Goal: Transaction & Acquisition: Download file/media

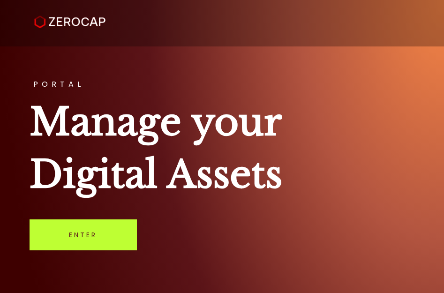
click at [93, 240] on link "Enter" at bounding box center [83, 234] width 107 height 31
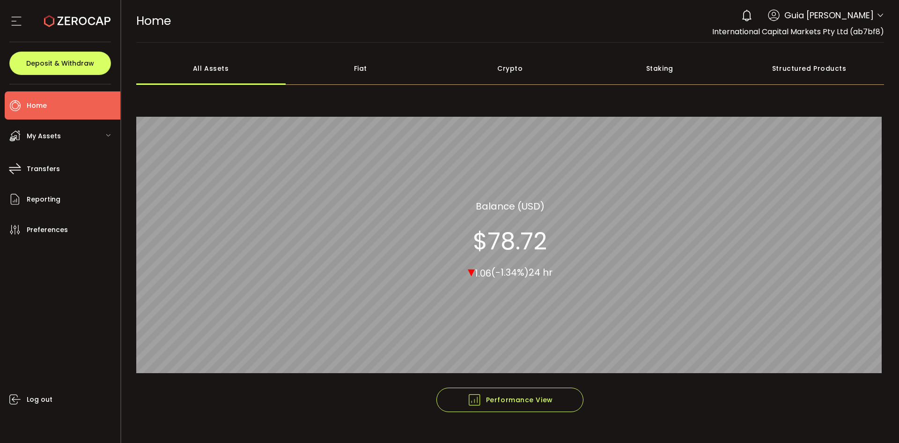
click at [446, 14] on icon at bounding box center [880, 15] width 7 height 7
click at [446, 15] on icon at bounding box center [880, 15] width 7 height 7
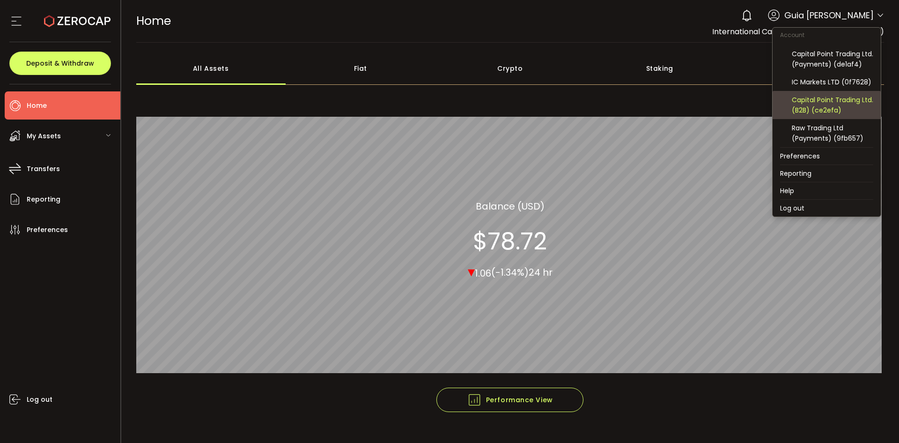
scroll to position [100, 0]
click at [446, 103] on div "Capital Point Trading Ltd. (B2B) (ce2efa)" at bounding box center [832, 105] width 81 height 21
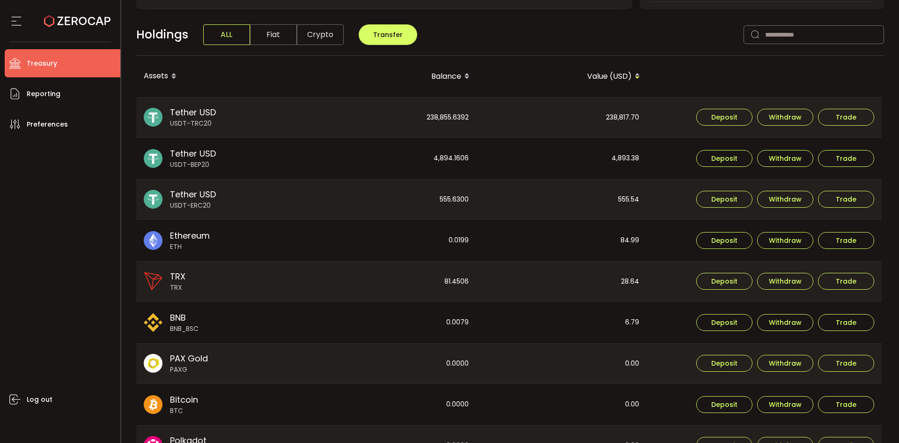
scroll to position [234, 0]
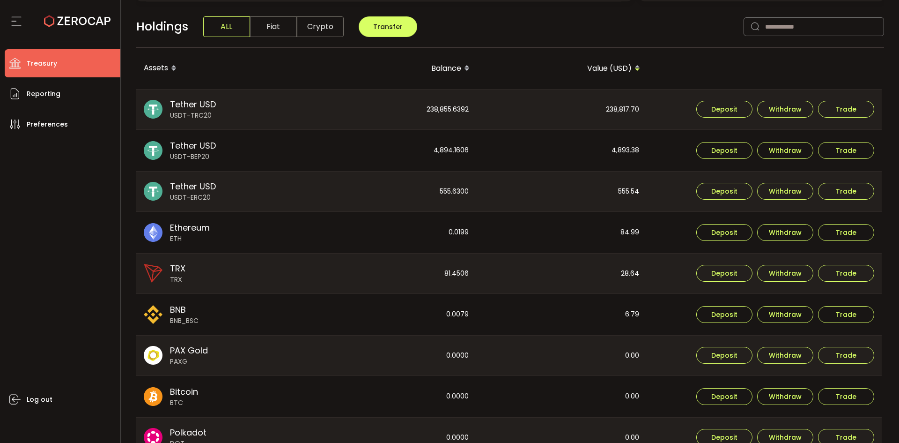
click at [446, 108] on div "238,817.70" at bounding box center [562, 109] width 170 height 40
copy div "238,817.70"
click at [446, 145] on div "4,893.38" at bounding box center [562, 150] width 170 height 41
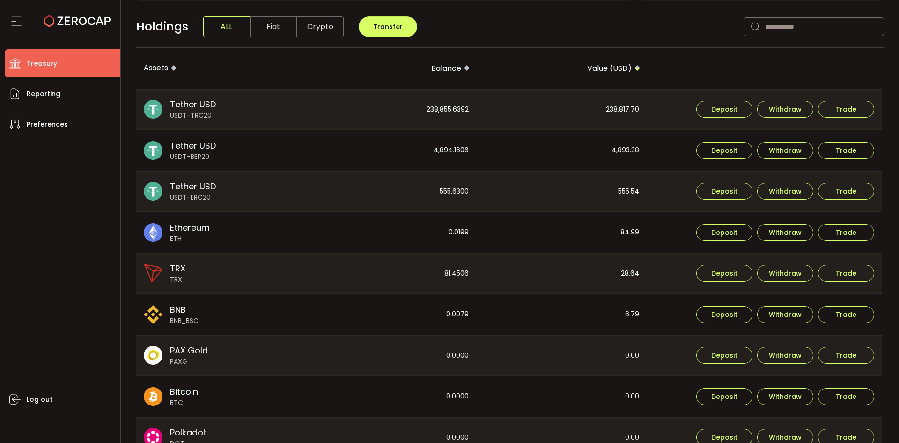
click at [446, 148] on div "4,893.38" at bounding box center [562, 150] width 170 height 41
copy div "4,893.38"
click at [446, 189] on div "555.54" at bounding box center [562, 191] width 170 height 40
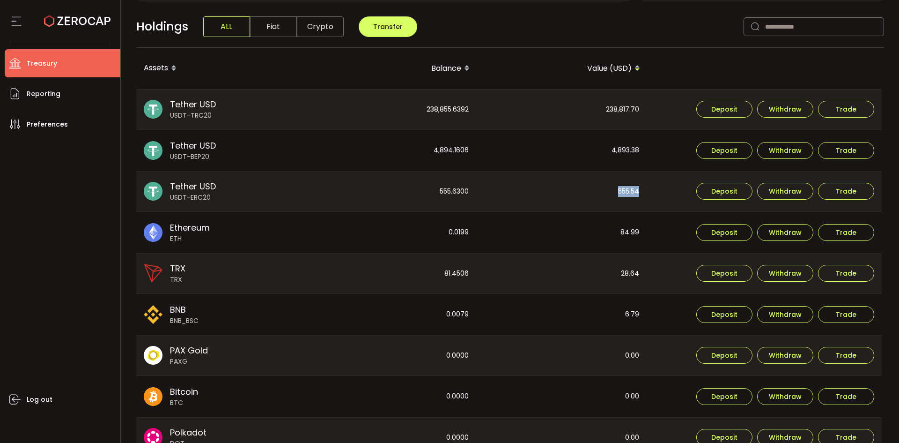
copy div "555.54"
click at [440, 116] on div "238,855.6392" at bounding box center [392, 109] width 170 height 40
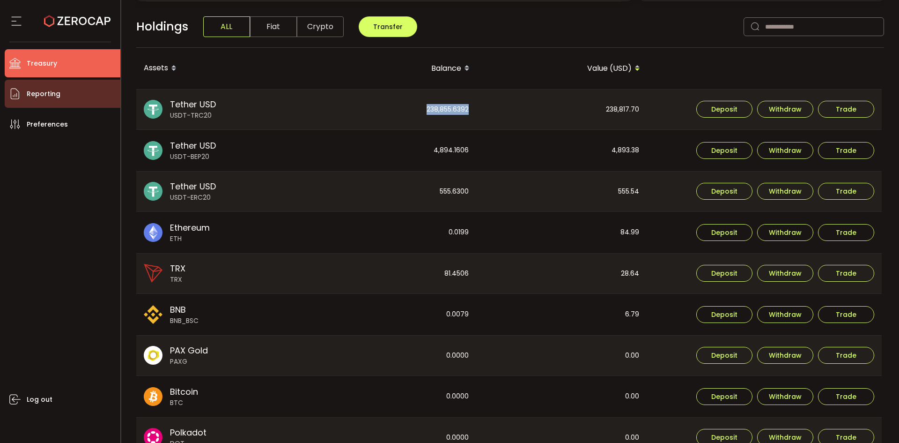
copy div "238,855.6392"
click at [446, 146] on div "4,894.1606" at bounding box center [392, 150] width 170 height 41
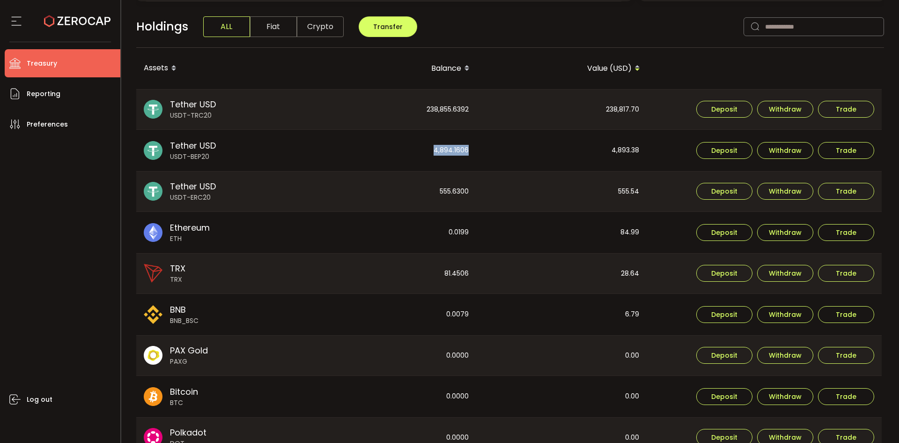
click at [446, 146] on div "4,894.1606" at bounding box center [392, 150] width 170 height 41
copy div "4,894.1606"
click at [446, 193] on div "555.6300" at bounding box center [392, 191] width 170 height 40
copy div "555.6300"
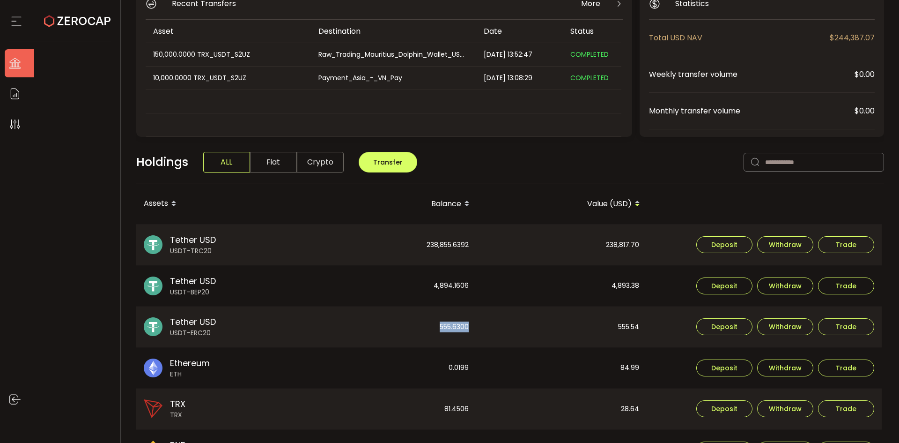
scroll to position [0, 0]
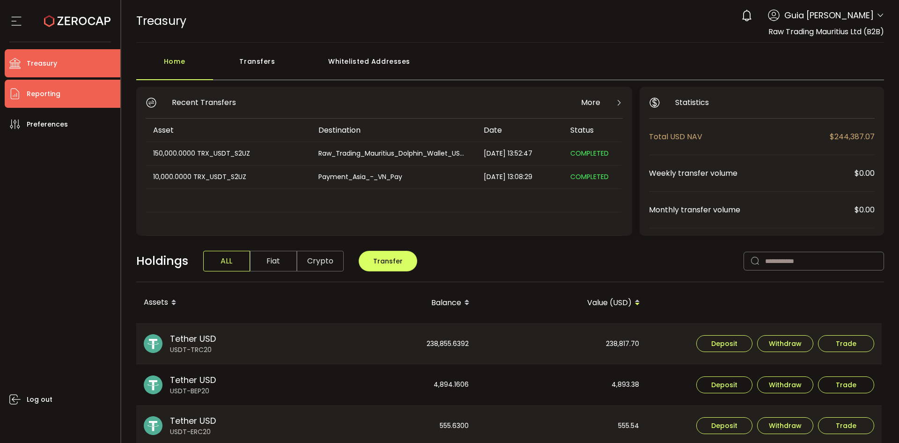
click at [39, 97] on span "Reporting" at bounding box center [44, 94] width 34 height 14
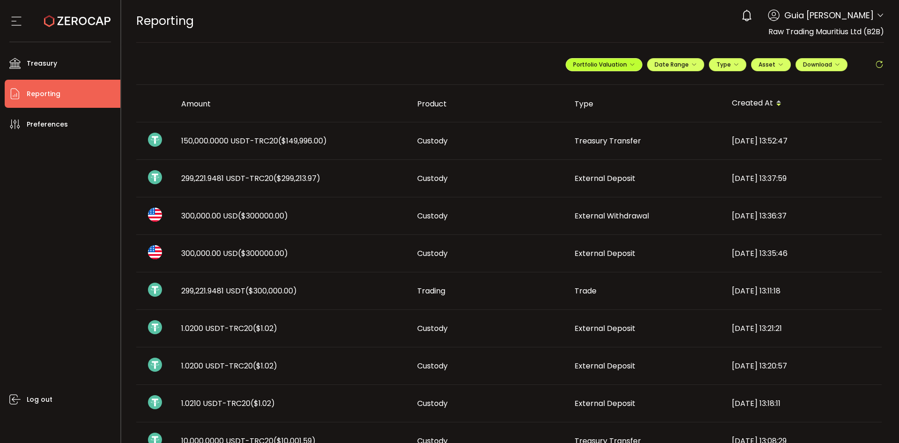
click at [446, 69] on button "Portfolio Valuation" at bounding box center [604, 64] width 77 height 13
click at [446, 57] on div "**********" at bounding box center [725, 68] width 318 height 28
click at [446, 64] on span "Date Range" at bounding box center [676, 64] width 42 height 8
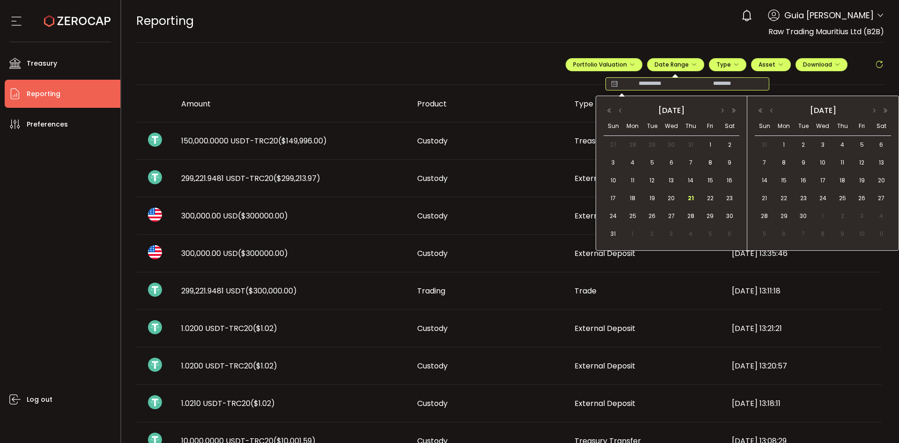
click at [446, 80] on input at bounding box center [650, 83] width 60 height 9
click at [446, 198] on span "20" at bounding box center [671, 198] width 11 height 11
click at [446, 199] on span "20" at bounding box center [671, 198] width 11 height 11
type input "**********"
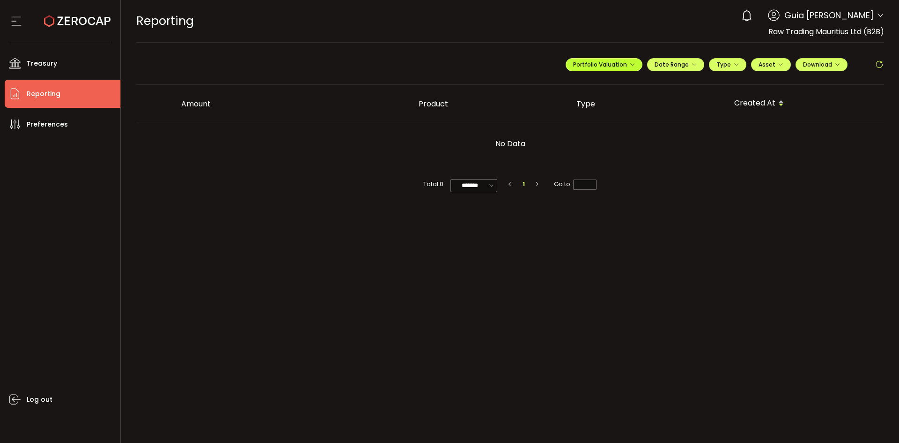
click at [446, 63] on span "Portfolio Valuation" at bounding box center [604, 64] width 62 height 8
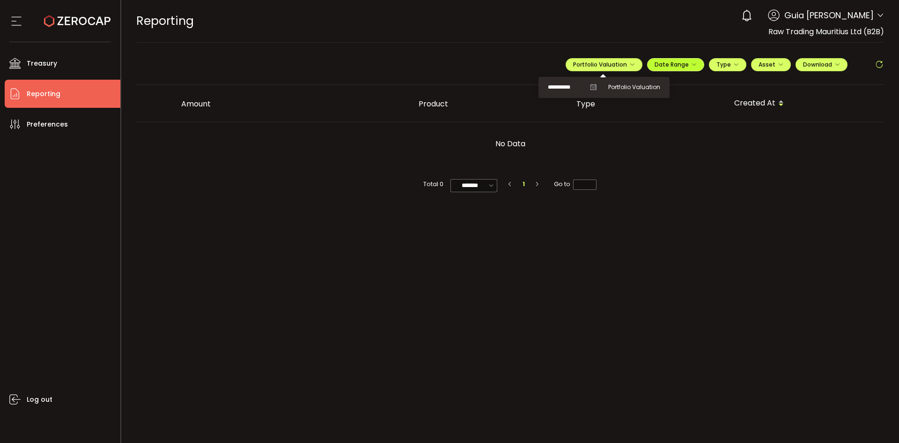
click at [446, 65] on span "Date Range" at bounding box center [676, 64] width 42 height 8
click at [446, 83] on icon at bounding box center [614, 83] width 12 height 9
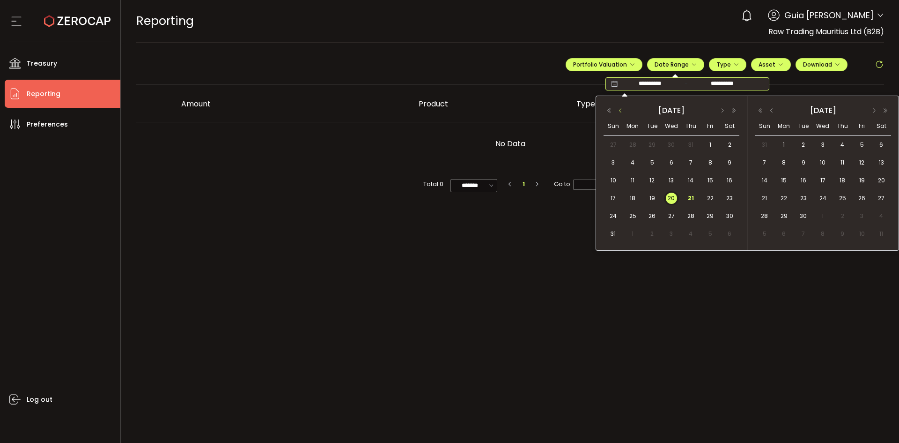
click at [446, 111] on button "button" at bounding box center [620, 110] width 11 height 7
click at [446, 215] on span "29" at bounding box center [652, 215] width 11 height 11
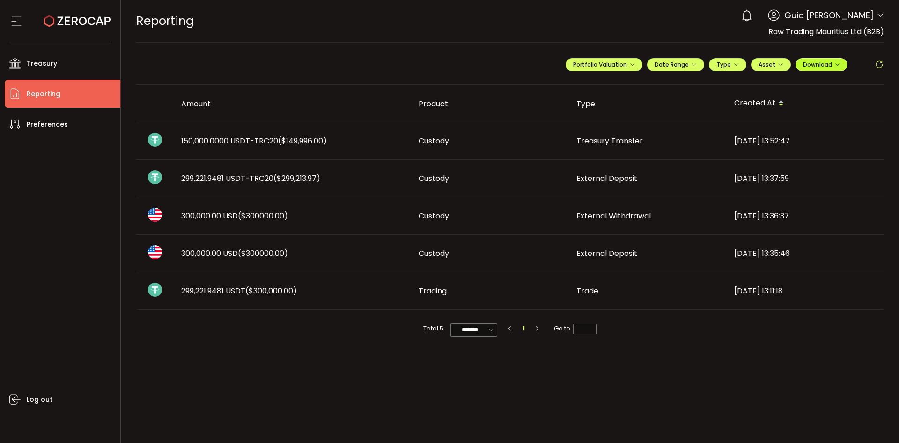
click at [446, 61] on span "Download" at bounding box center [821, 64] width 37 height 8
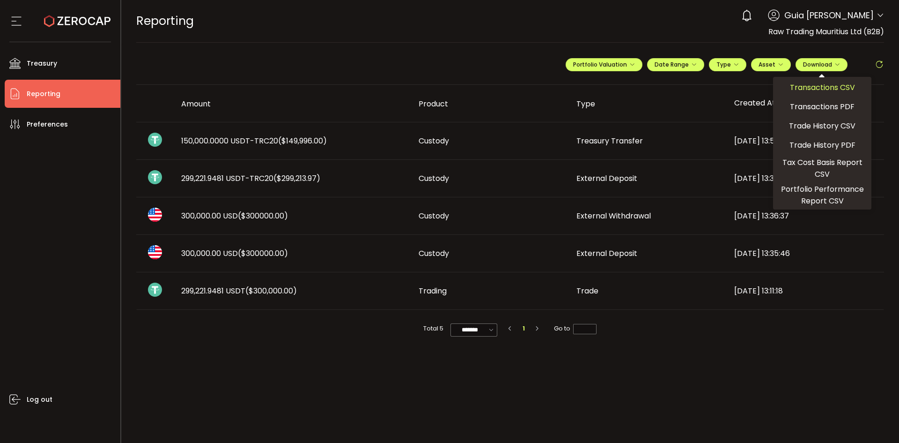
click at [446, 88] on span "Transactions CSV" at bounding box center [822, 87] width 65 height 12
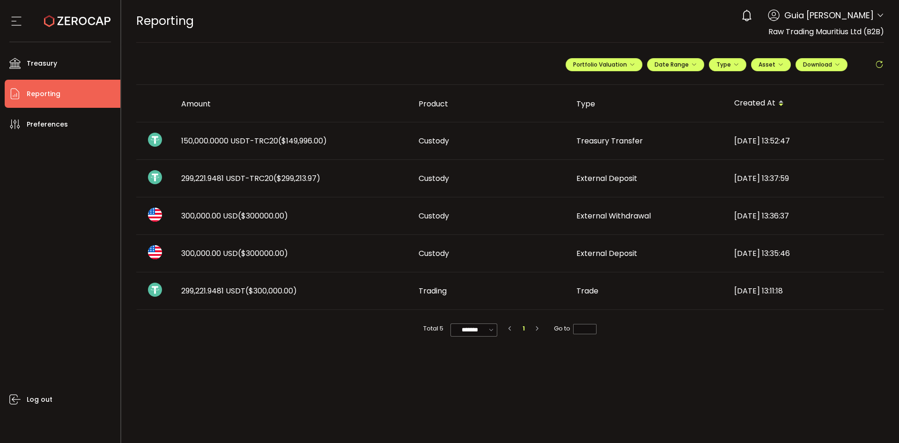
click at [298, 292] on main "**********" at bounding box center [510, 243] width 778 height 400
click at [446, 19] on icon at bounding box center [880, 15] width 7 height 7
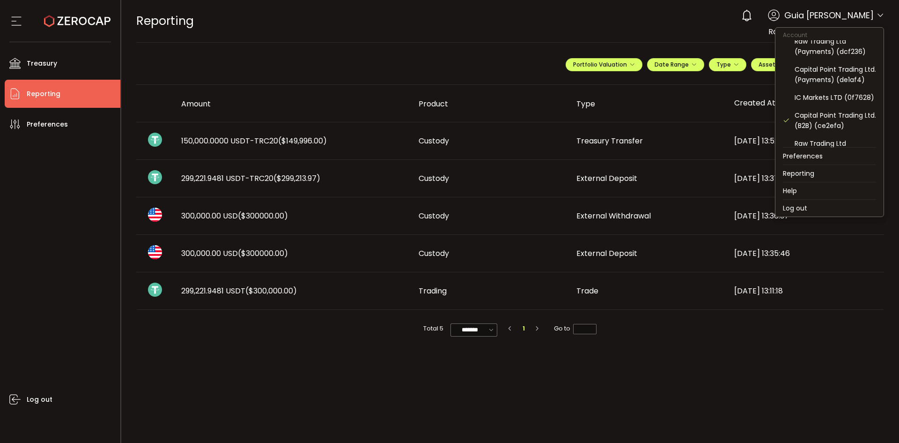
scroll to position [53, 0]
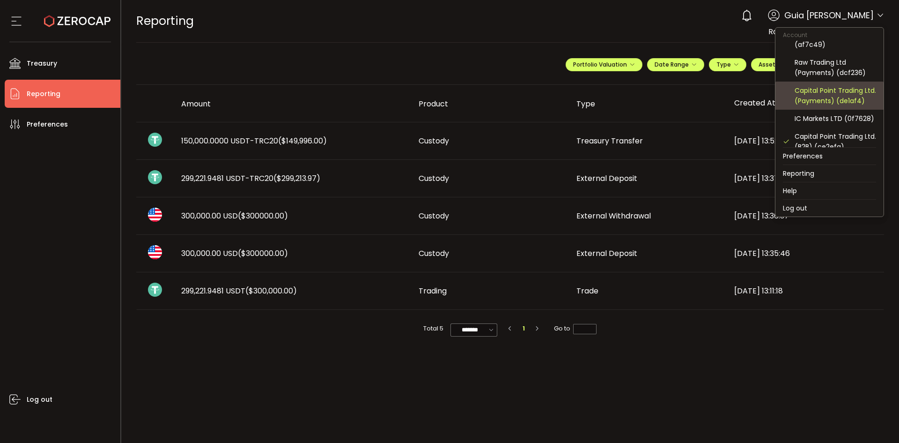
click at [446, 99] on div "Capital Point Trading Ltd. (Payments) (de1af4)" at bounding box center [835, 95] width 81 height 21
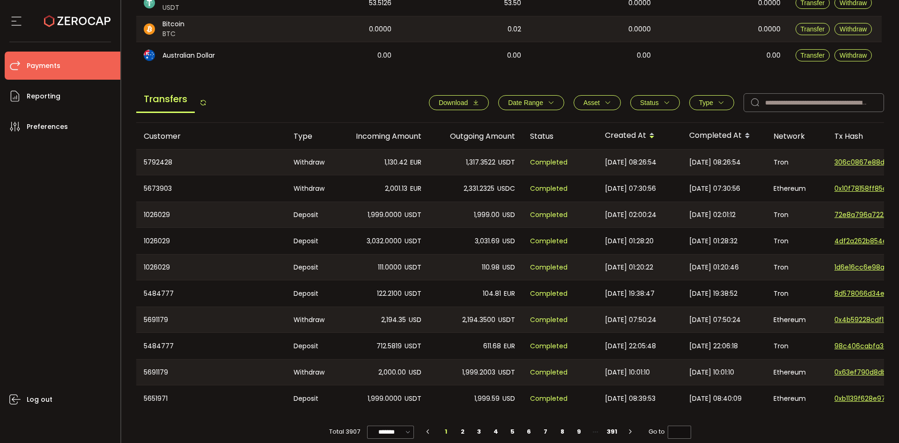
scroll to position [281, 0]
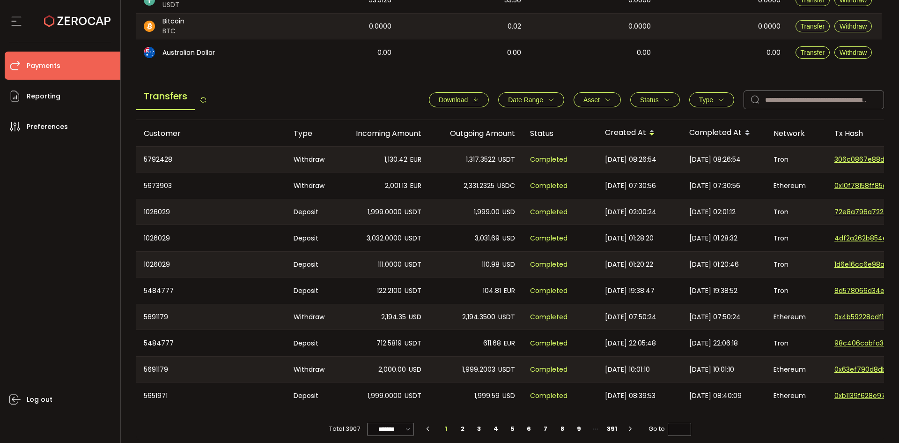
click at [446, 99] on icon "button" at bounding box center [476, 99] width 7 height 7
